Goal: Find specific page/section: Find specific page/section

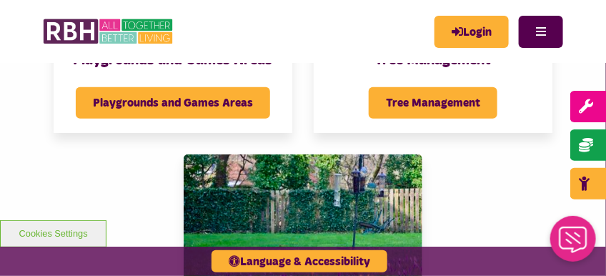
scroll to position [1369, 0]
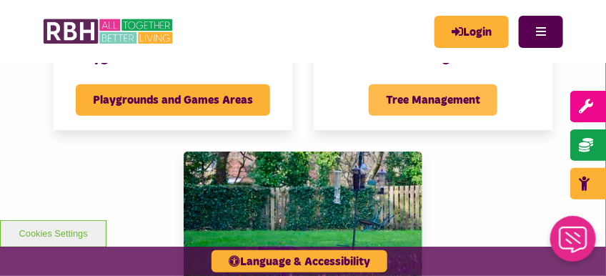
click at [453, 104] on span "Tree Management" at bounding box center [433, 99] width 129 height 31
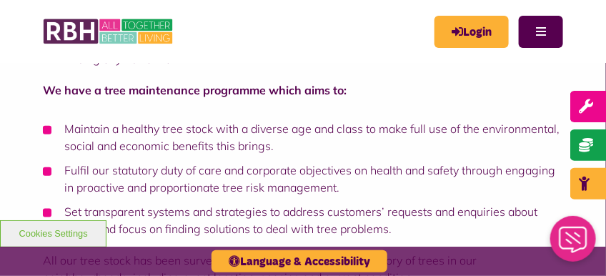
scroll to position [295, 0]
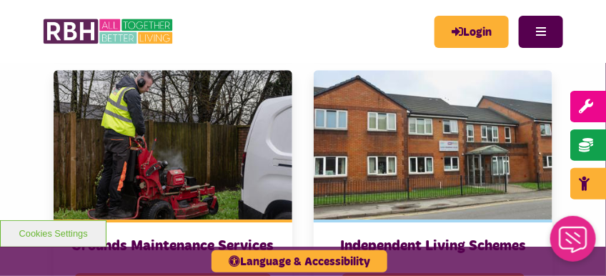
scroll to position [881, 0]
